Goal: Complete application form

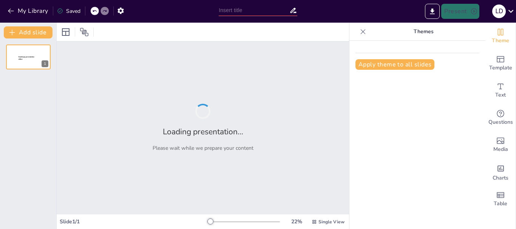
type input "Análisis de las 8 Etapas del Estudio del Trabajo según la OIT"
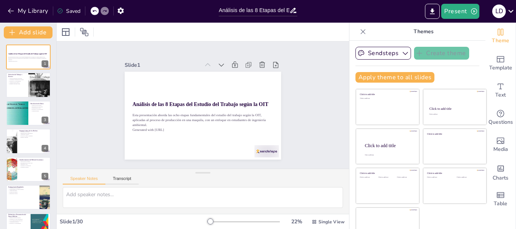
checkbox input "true"
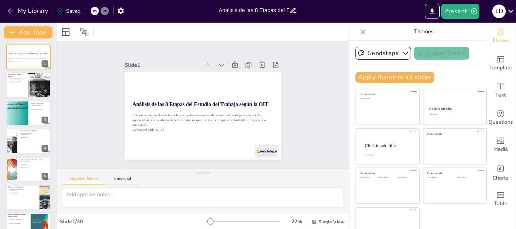
checkbox input "true"
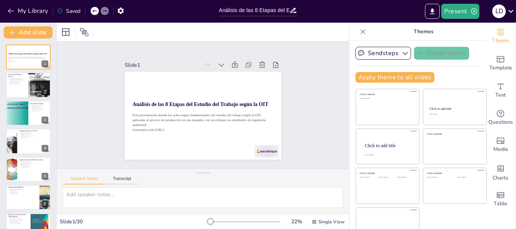
checkbox input "true"
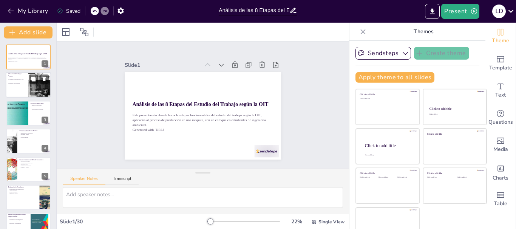
checkbox input "true"
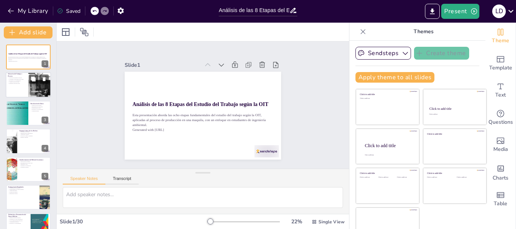
checkbox input "true"
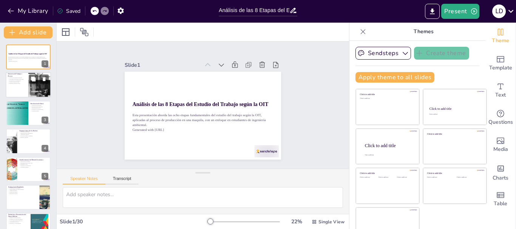
checkbox input "true"
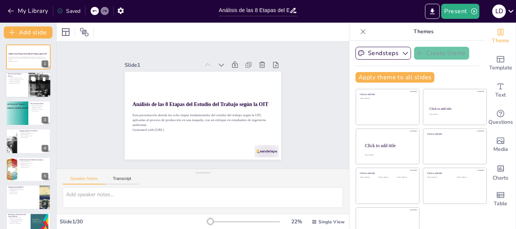
click at [32, 88] on div at bounding box center [39, 85] width 23 height 30
checkbox input "true"
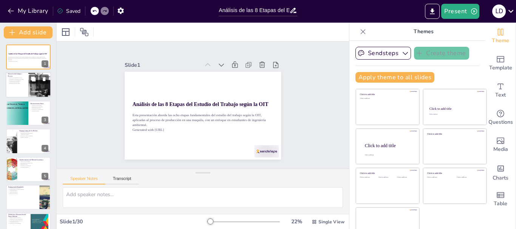
checkbox input "true"
type textarea "La selección de un proceso relevante es crucial, ya que determina el enfoque de…"
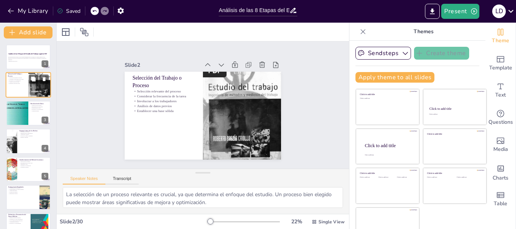
checkbox input "true"
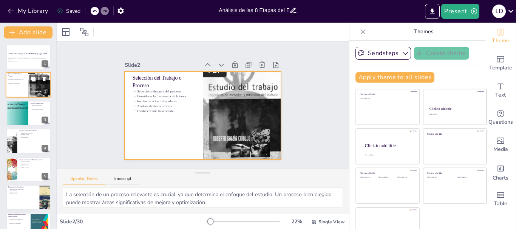
checkbox input "true"
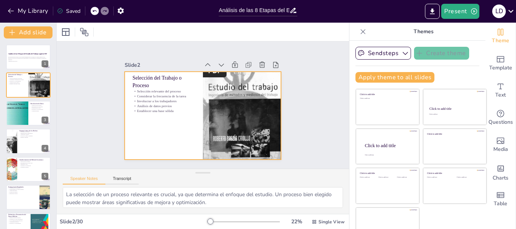
checkbox input "true"
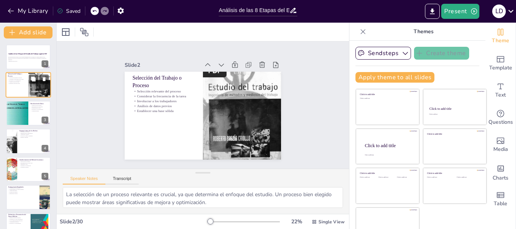
checkbox input "true"
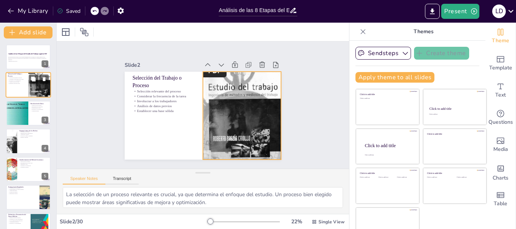
checkbox input "true"
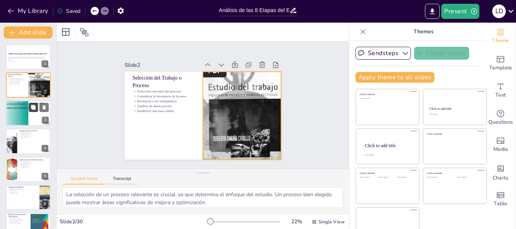
checkbox input "true"
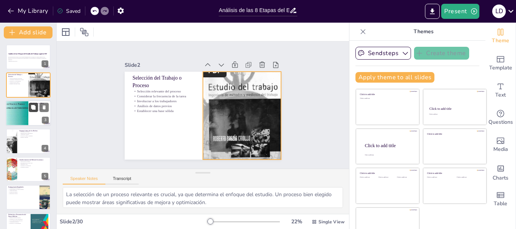
checkbox input "true"
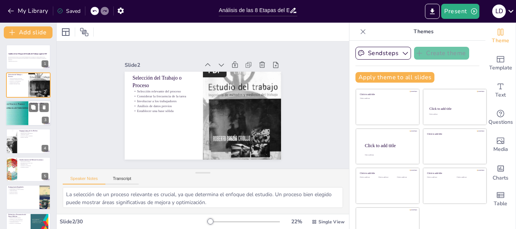
checkbox input "true"
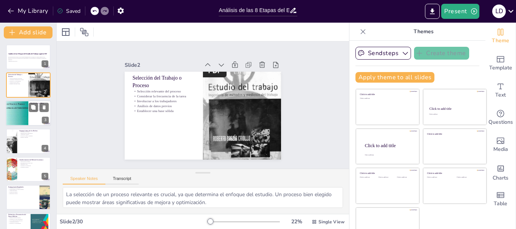
checkbox input "true"
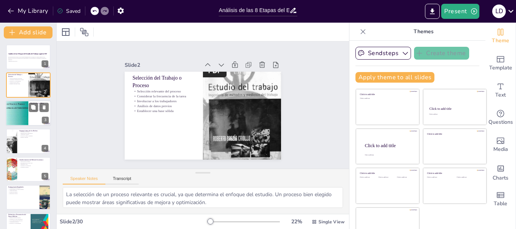
click at [15, 117] on div at bounding box center [16, 113] width 49 height 26
checkbox input "true"
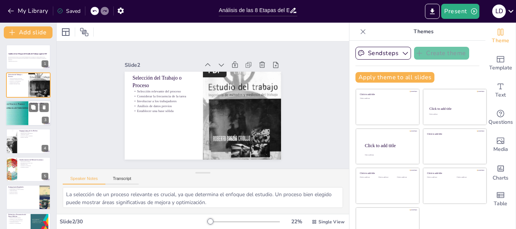
checkbox input "true"
type textarea "La utilización de diversas técnicas de recolección de datos es crucial para obt…"
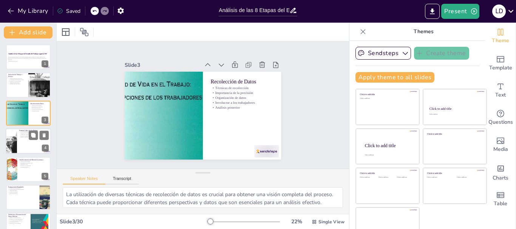
checkbox input "true"
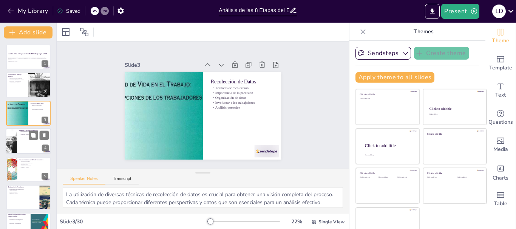
checkbox input "true"
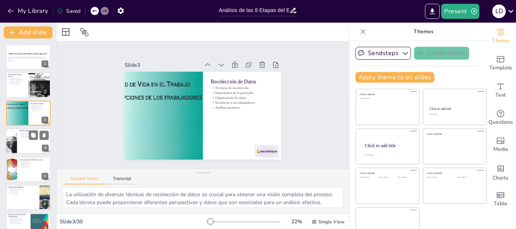
click at [17, 143] on div at bounding box center [11, 141] width 39 height 26
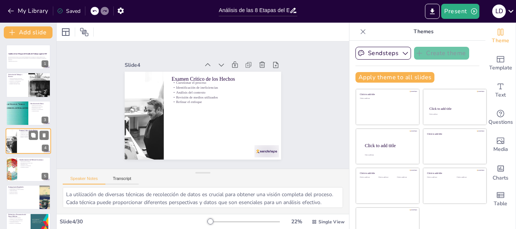
checkbox input "true"
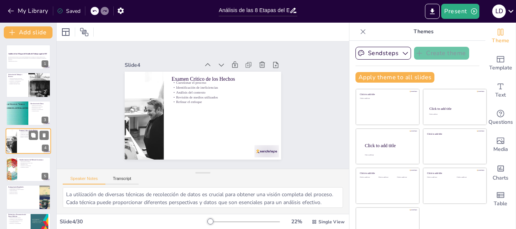
type textarea "Cuestionar el proceso es esencial para identificar áreas de mejora. Este enfoqu…"
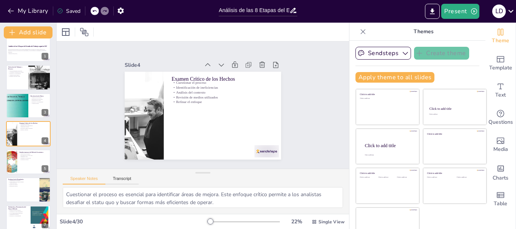
checkbox input "true"
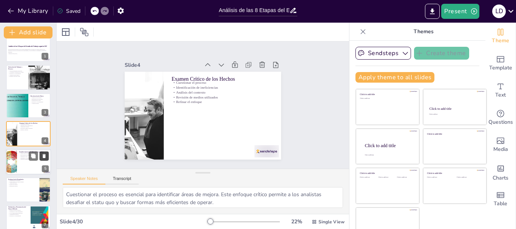
checkbox input "true"
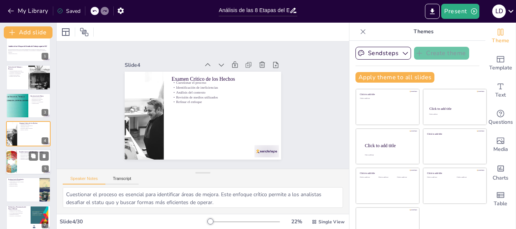
checkbox input "true"
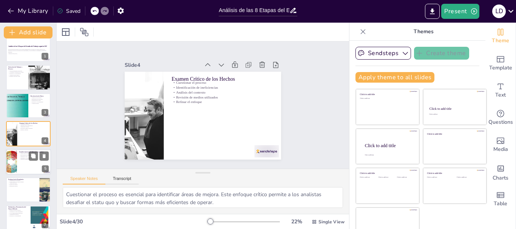
checkbox input "true"
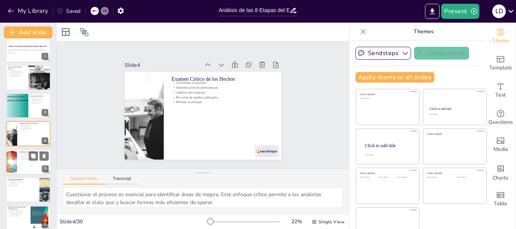
checkbox input "true"
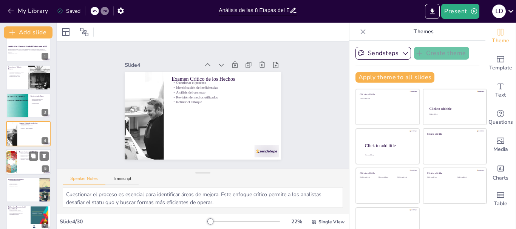
checkbox input "true"
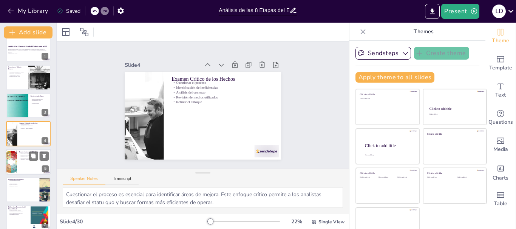
checkbox input "true"
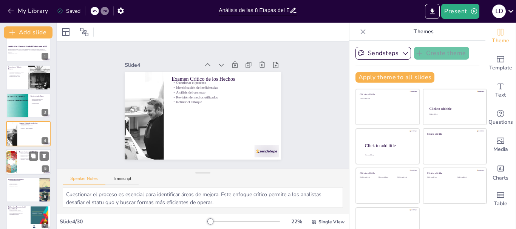
checkbox input "true"
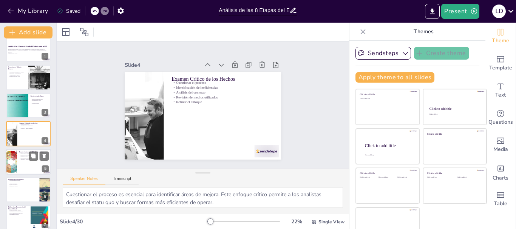
checkbox input "true"
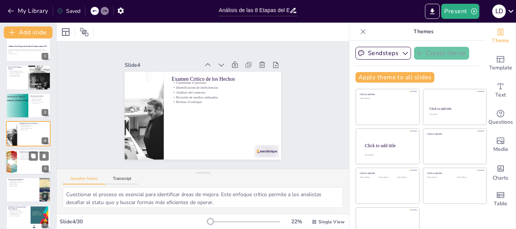
click at [25, 163] on div at bounding box center [28, 162] width 45 height 26
checkbox input "true"
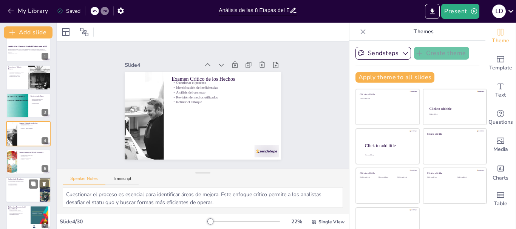
checkbox input "true"
type textarea "Establecer un método más económico es esencial para mejorar la eficiencia y red…"
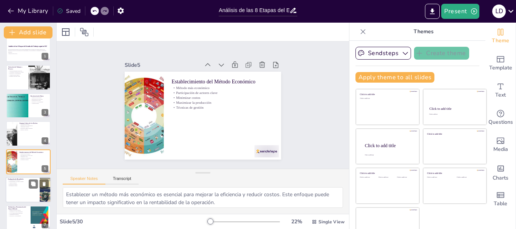
scroll to position [35, 0]
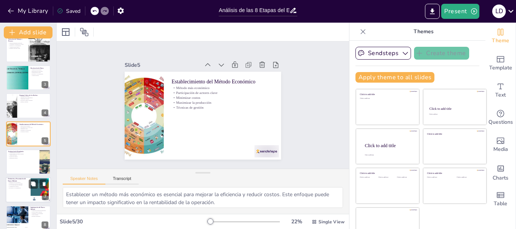
checkbox input "true"
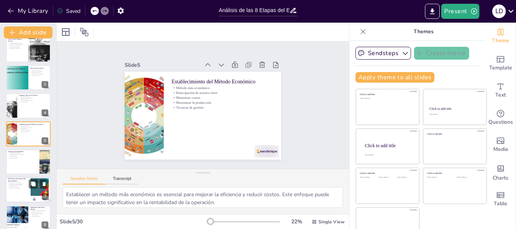
checkbox input "true"
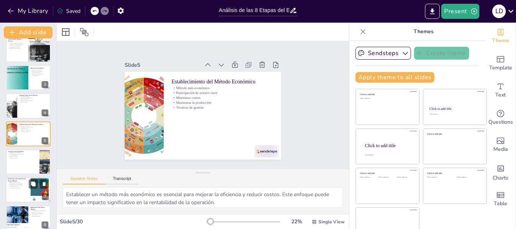
checkbox input "true"
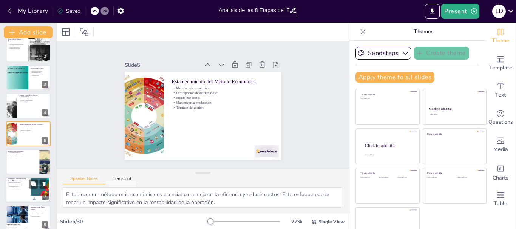
click at [20, 187] on p "Comunicación efectiva" at bounding box center [18, 187] width 20 height 2
checkbox input "true"
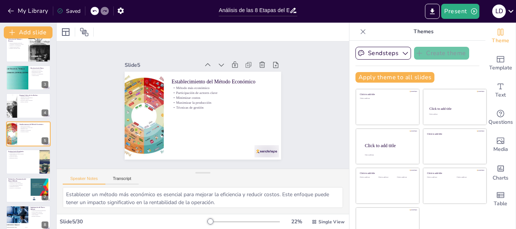
checkbox input "true"
type textarea "La definición clara del nuevo método es esencial para asegurar que todos los in…"
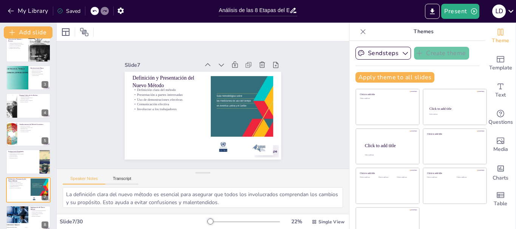
checkbox input "true"
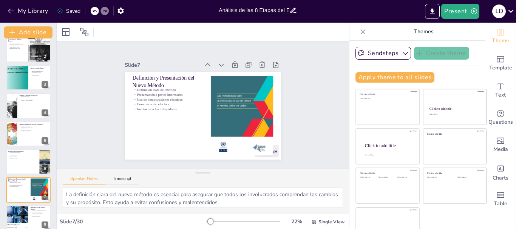
checkbox input "true"
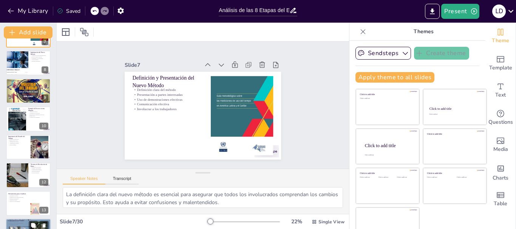
checkbox input "true"
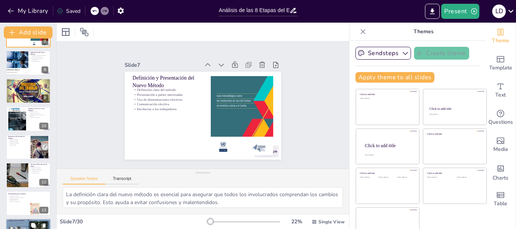
checkbox input "true"
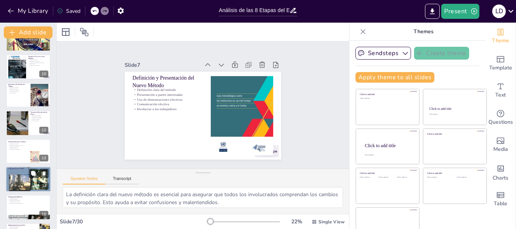
checkbox input "true"
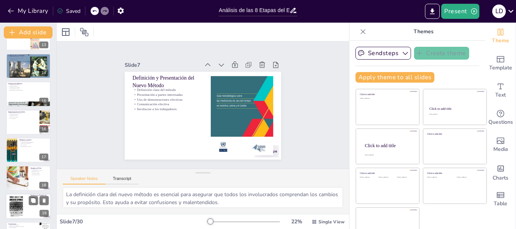
scroll to position [469, 0]
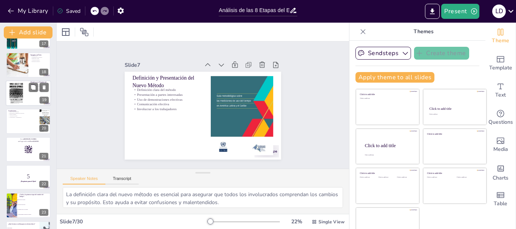
click at [26, 93] on div at bounding box center [17, 93] width 23 height 29
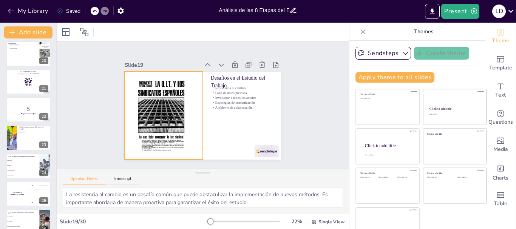
scroll to position [580, 0]
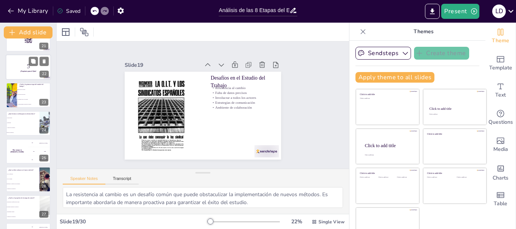
click at [25, 66] on p "5" at bounding box center [28, 66] width 41 height 8
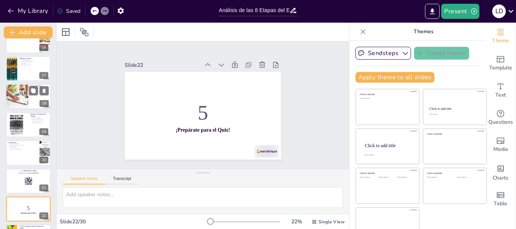
click at [23, 88] on div at bounding box center [17, 97] width 40 height 26
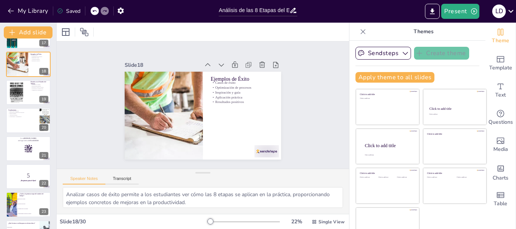
scroll to position [514, 0]
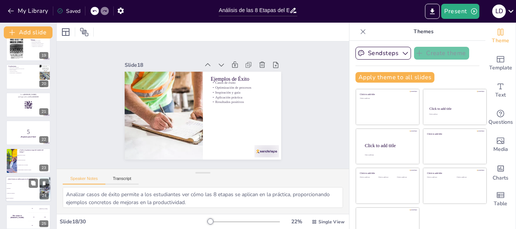
click at [27, 159] on li "Recolección de datos" at bounding box center [34, 160] width 34 height 5
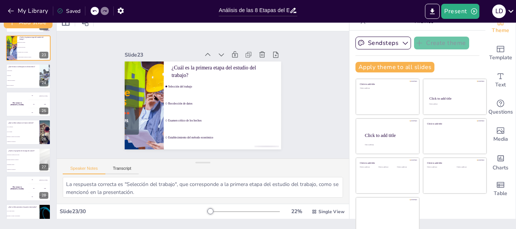
scroll to position [14, 0]
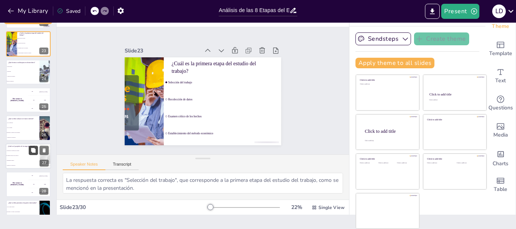
click at [30, 153] on button at bounding box center [33, 150] width 9 height 9
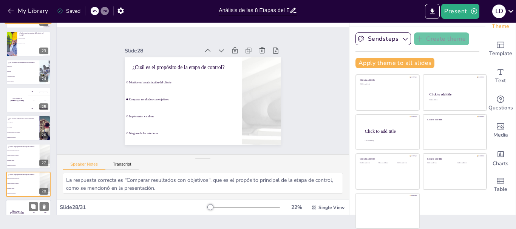
scroll to position [682, 0]
